Goal: Navigation & Orientation: Find specific page/section

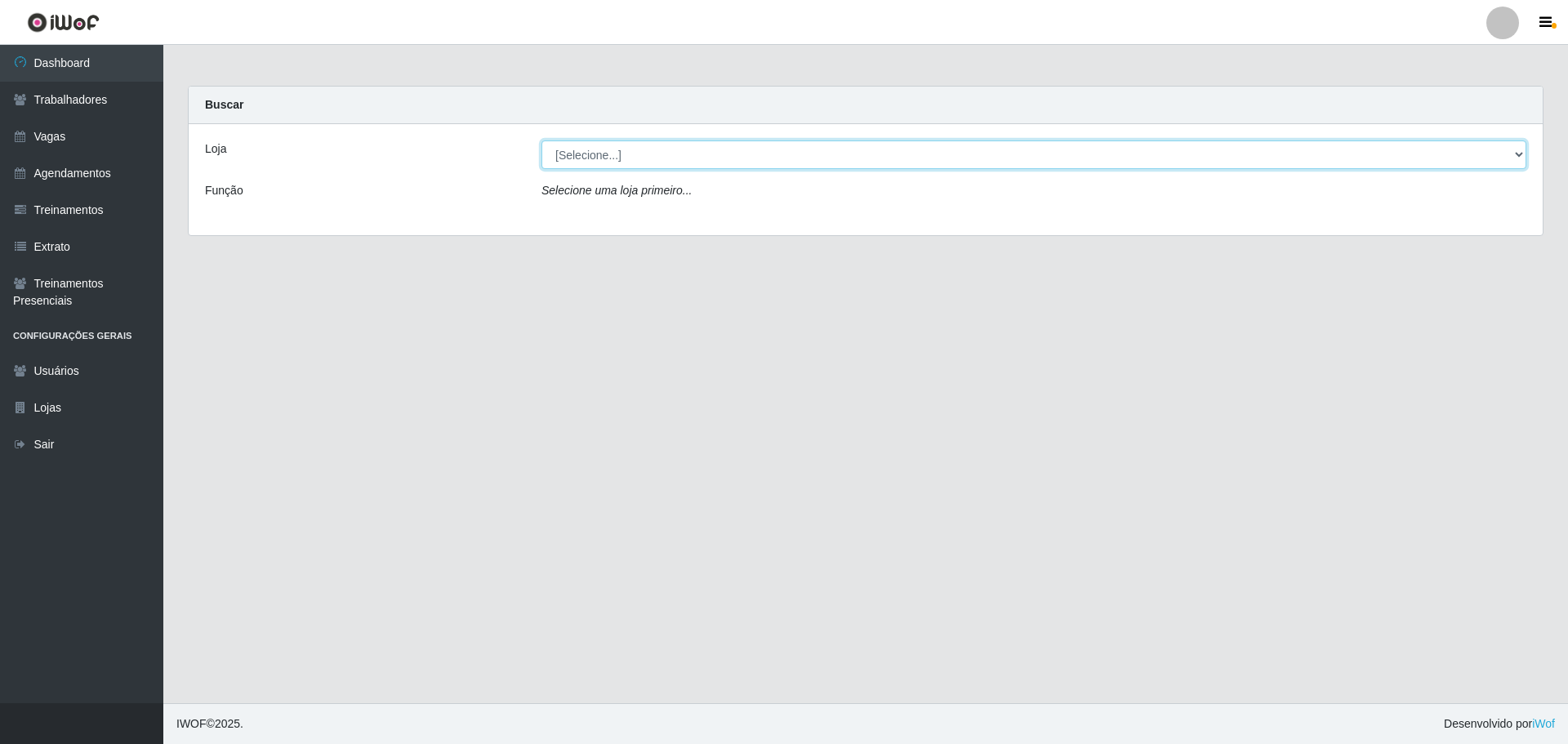
click at [593, 162] on select "[Selecione...] Minimercado Filezão O Filezão - Centenário" at bounding box center [1033, 155] width 985 height 28
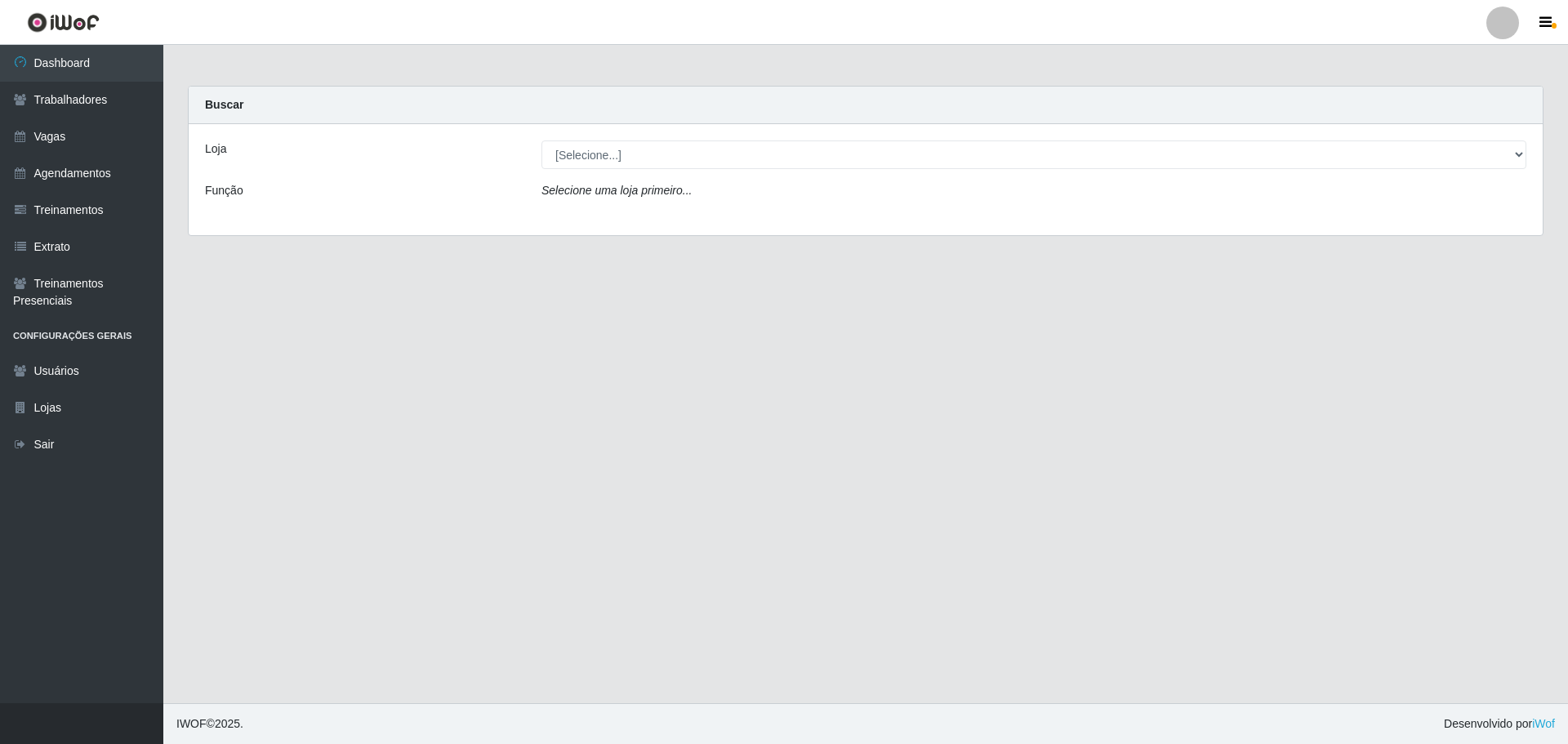
click at [786, 520] on main "Carregando... Buscar Loja [Selecione...] Minimercado Filezão O Filezão - Centen…" at bounding box center [865, 374] width 1404 height 658
click at [333, 445] on main "Carregando... Buscar Loja [Selecione...] Minimercado Filezão O Filezão - Centen…" at bounding box center [865, 374] width 1404 height 658
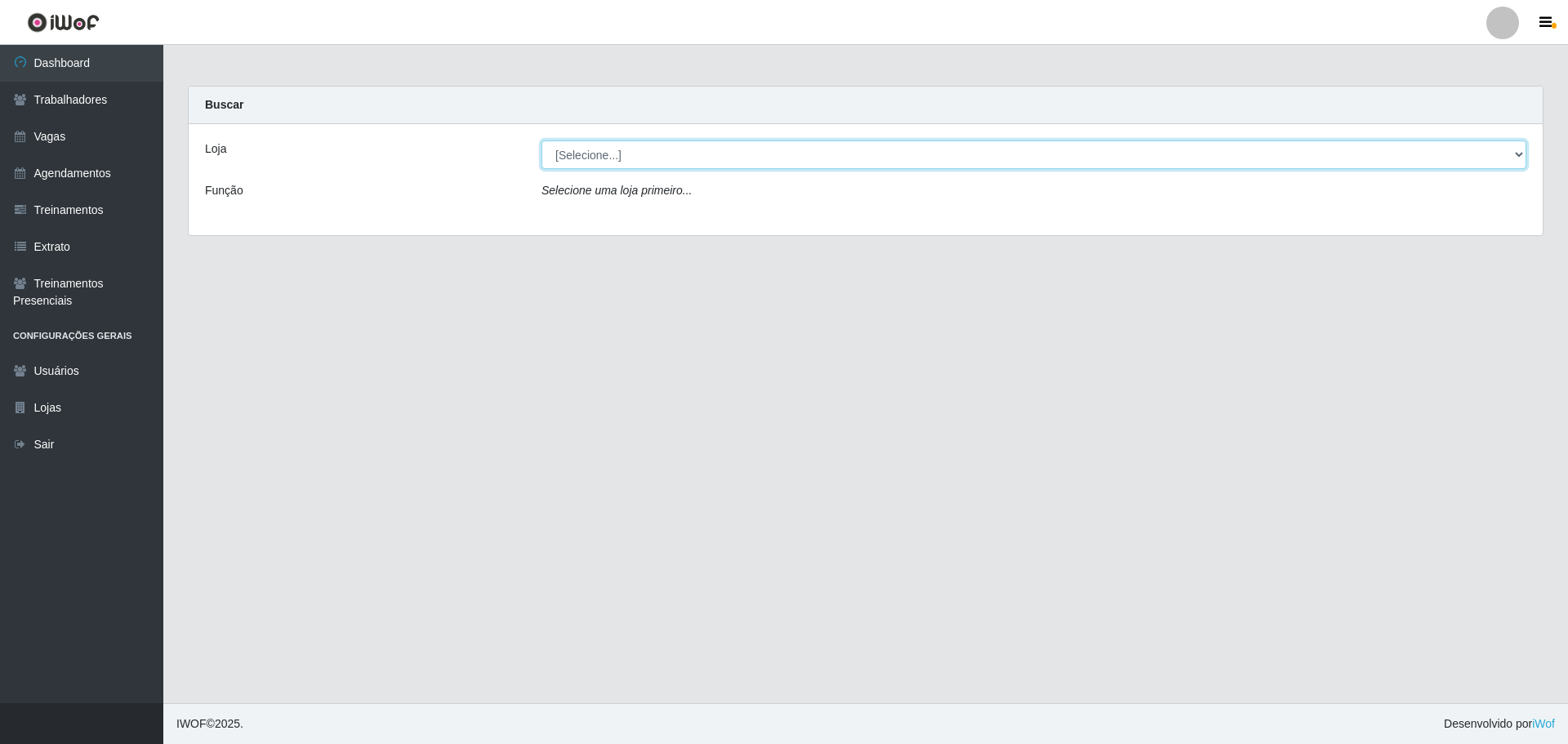
click at [597, 154] on select "[Selecione...] Minimercado Filezão O Filezão - Centenário" at bounding box center [1033, 155] width 985 height 28
select select "203"
click at [541, 141] on select "[Selecione...] Minimercado Filezão O Filezão - Centenário" at bounding box center [1033, 155] width 985 height 28
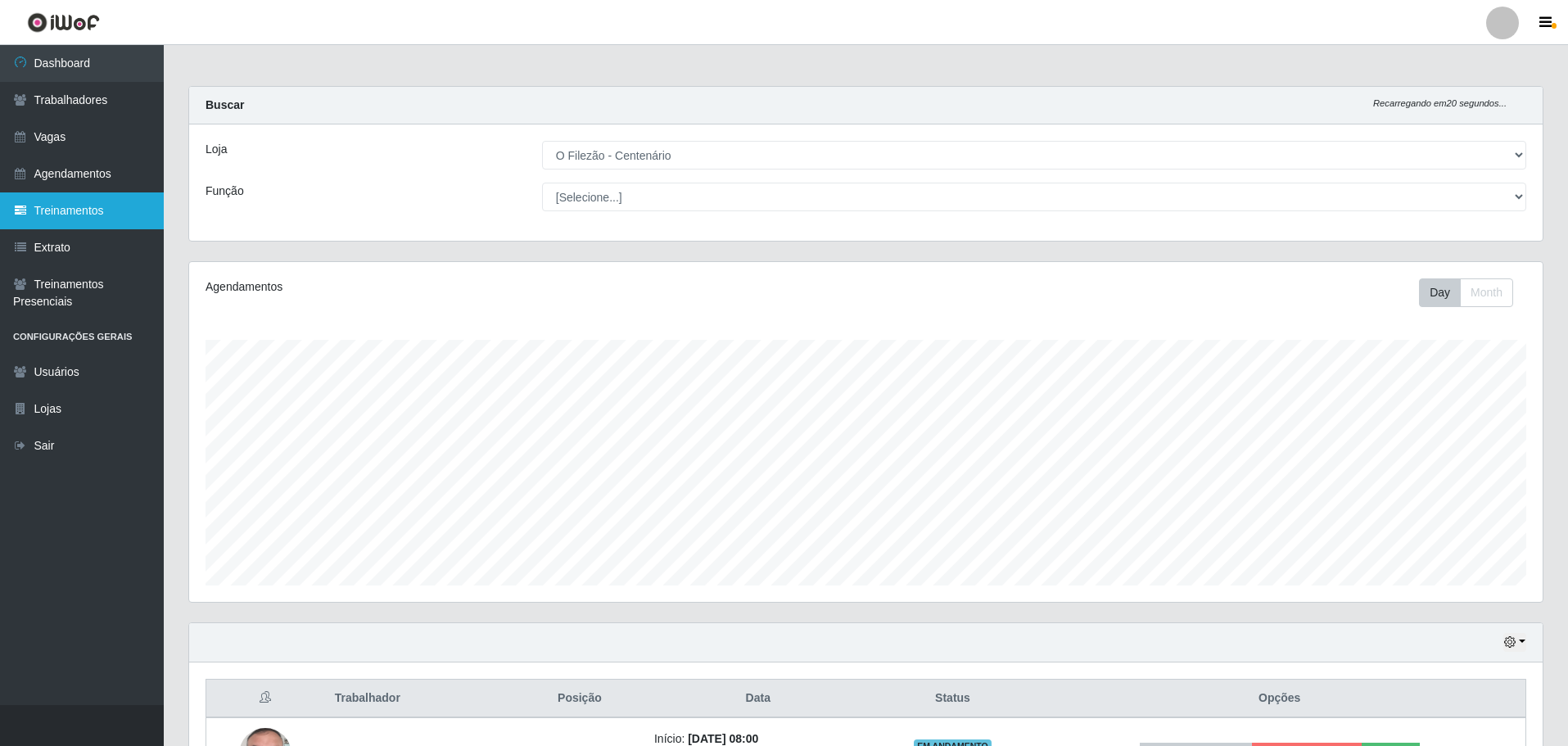
click at [63, 202] on link "Treinamentos" at bounding box center [82, 210] width 164 height 37
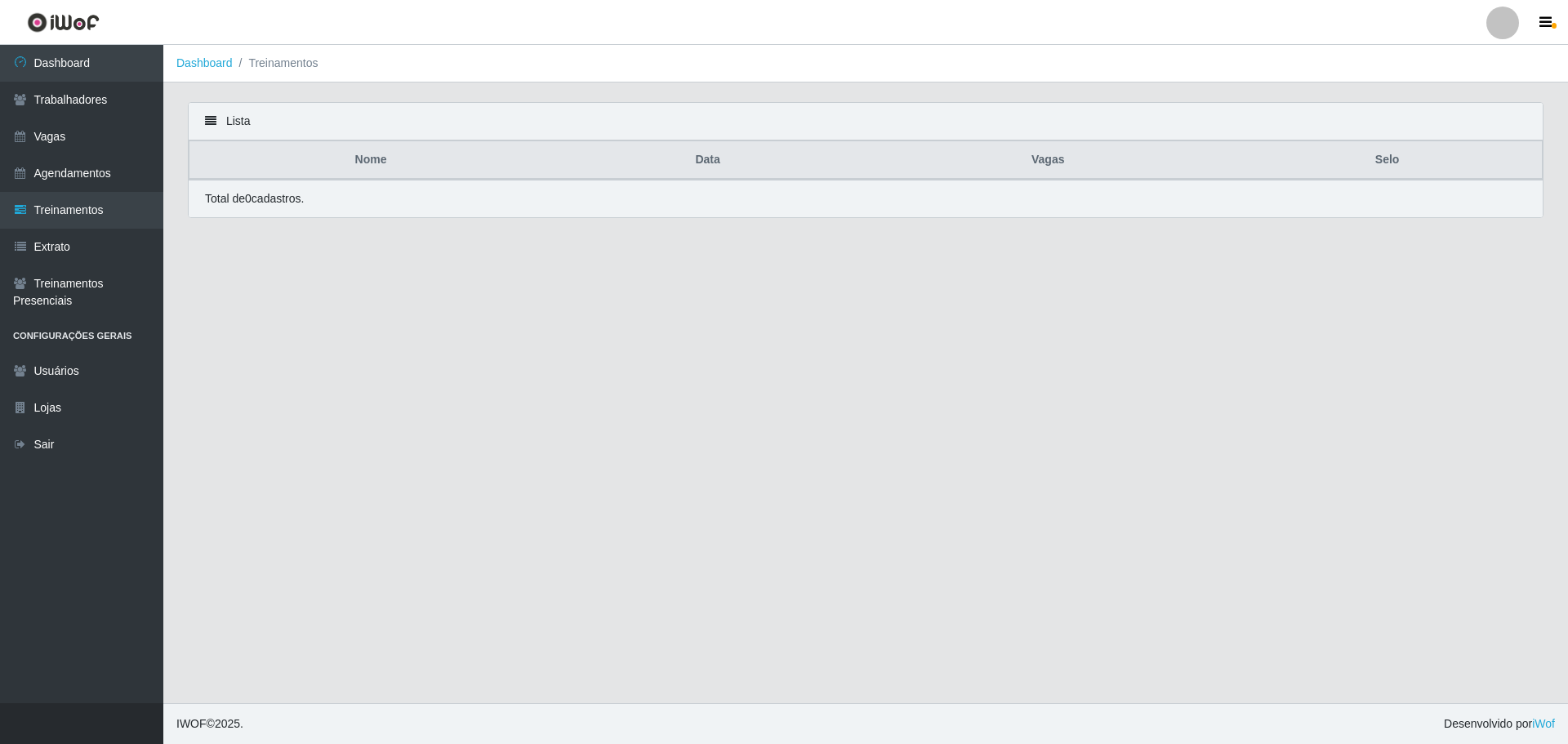
drag, startPoint x: 572, startPoint y: 407, endPoint x: 565, endPoint y: 381, distance: 26.9
click at [571, 407] on main "Dashboard Treinamentos Lista Nome Data Vagas Selo Total de 0 cadastros." at bounding box center [865, 374] width 1404 height 658
